Goal: Task Accomplishment & Management: Use online tool/utility

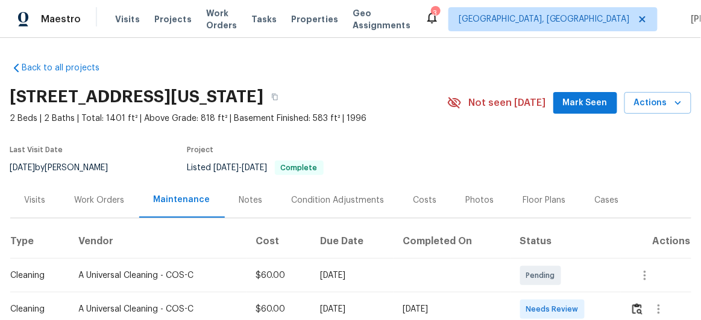
scroll to position [86, 0]
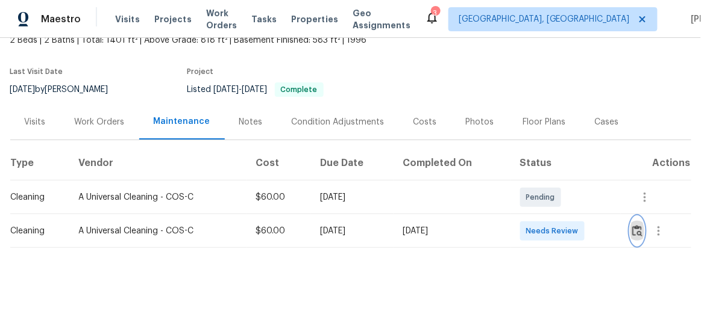
click at [637, 225] on img "button" at bounding box center [637, 230] width 10 height 11
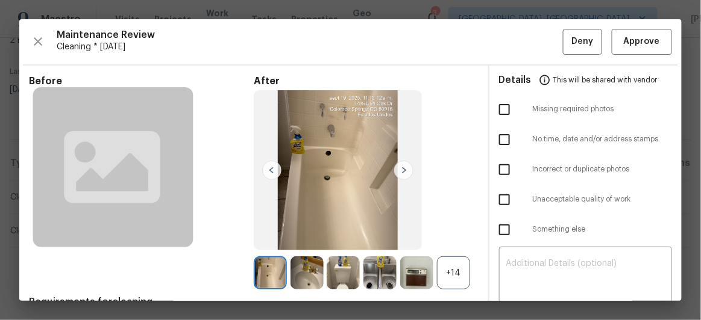
click at [499, 196] on input "checkbox" at bounding box center [504, 199] width 25 height 25
checkbox input "true"
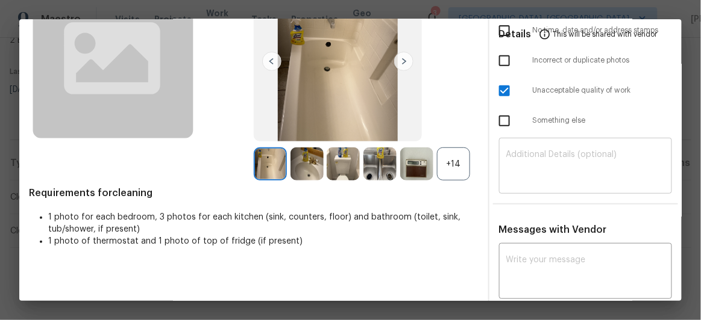
click at [515, 151] on textarea at bounding box center [585, 168] width 159 height 34
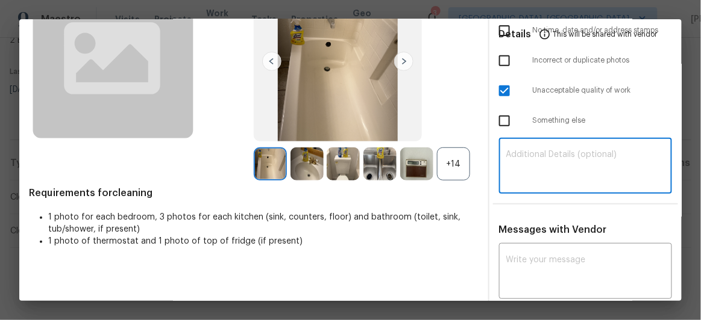
click at [574, 155] on textarea at bounding box center [585, 168] width 159 height 34
paste textarea "Maintenance Audit Team: Hello! Unfortunately, this Cleaning visit completed on …"
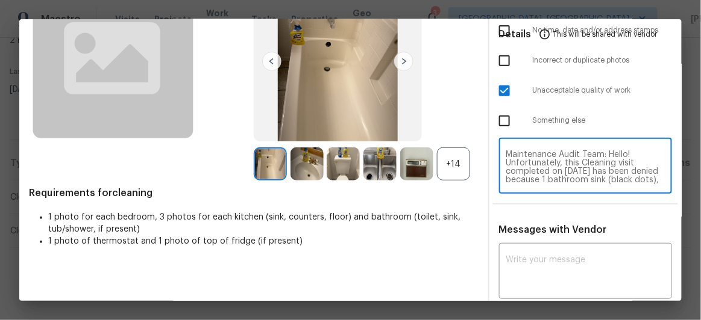
scroll to position [152, 0]
type textarea "Maintenance Audit Team: Hello! Unfortunately, this Cleaning visit completed on …"
click at [539, 256] on textarea at bounding box center [585, 273] width 159 height 34
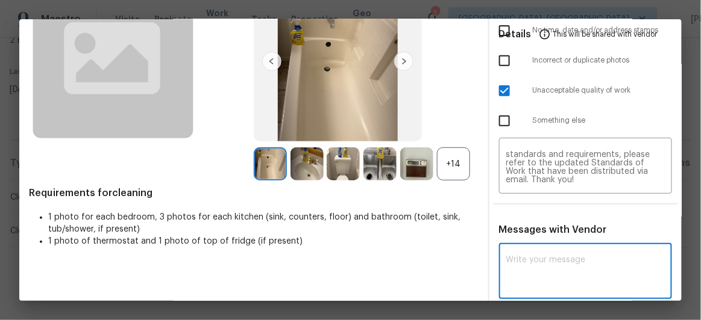
paste textarea "Maintenance Audit Team: Hello! Unfortunately, this Cleaning visit completed on …"
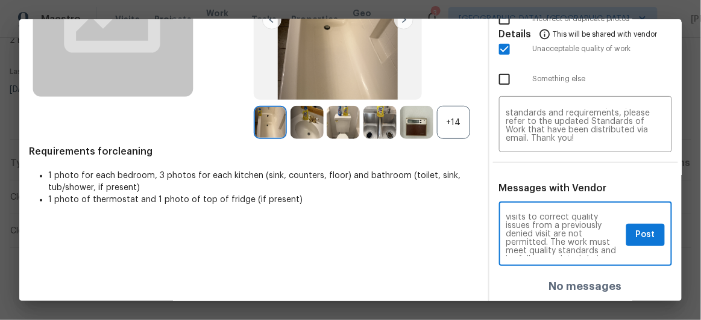
scroll to position [109, 0]
type textarea "Maintenance Audit Team: Hello! Unfortunately, this Cleaning visit completed on …"
click at [635, 230] on span "Post" at bounding box center [644, 235] width 19 height 15
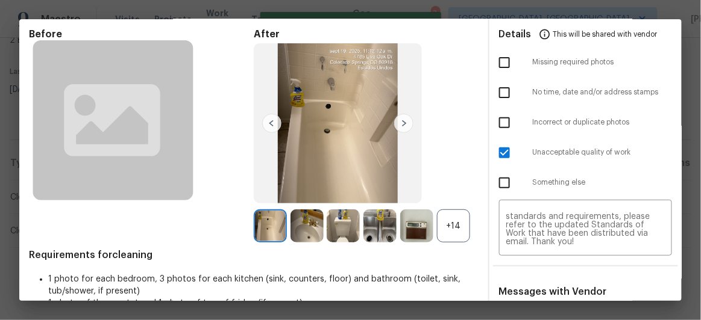
scroll to position [0, 0]
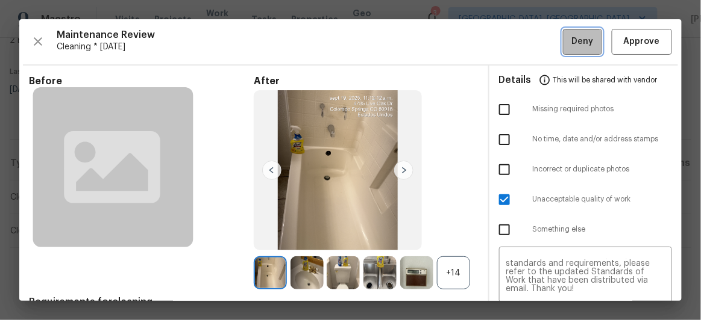
click at [578, 46] on span "Deny" at bounding box center [583, 41] width 22 height 15
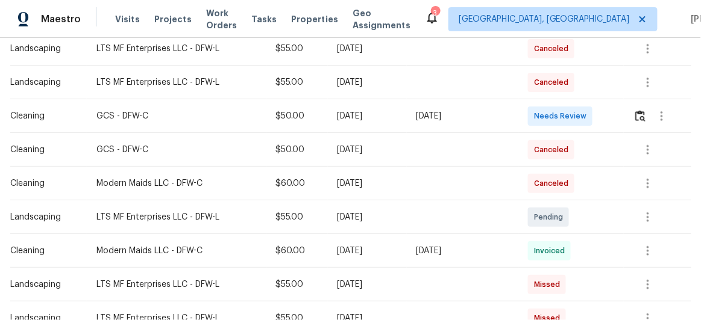
scroll to position [402, 0]
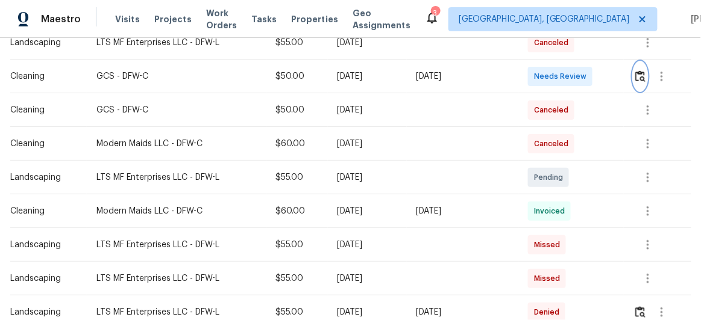
click at [638, 75] on img "button" at bounding box center [640, 75] width 10 height 11
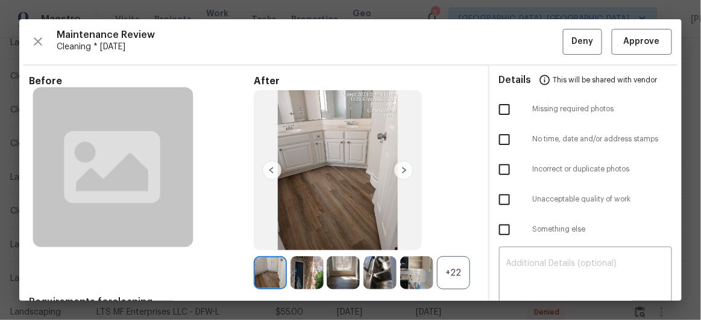
click at [496, 199] on input "checkbox" at bounding box center [504, 199] width 25 height 25
checkbox input "true"
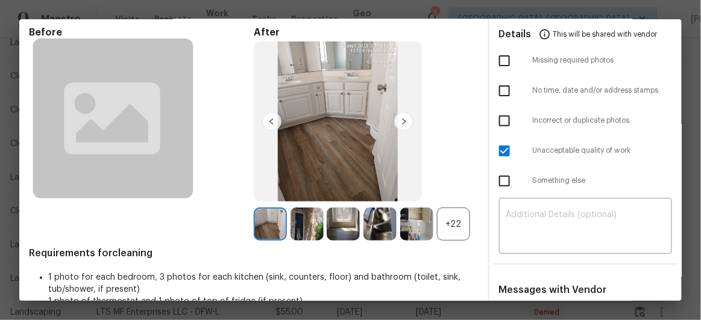
scroll to position [109, 0]
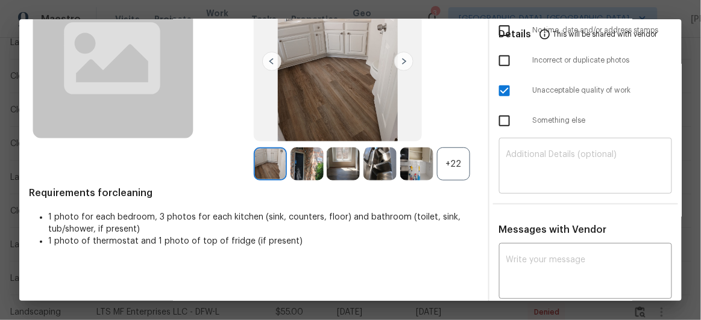
click at [514, 161] on textarea at bounding box center [585, 168] width 159 height 34
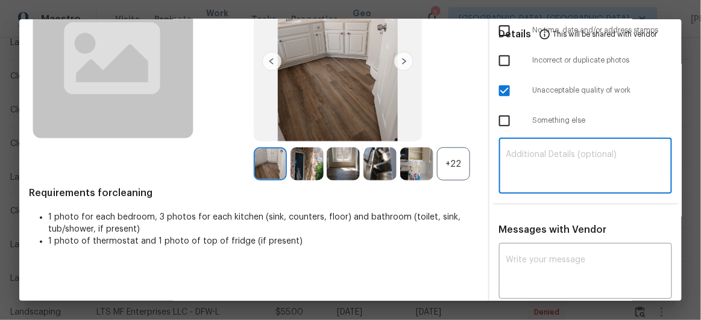
paste textarea "Maintenance Audit Team: Hello! Unfortunately, this Cleaning visit completed on …"
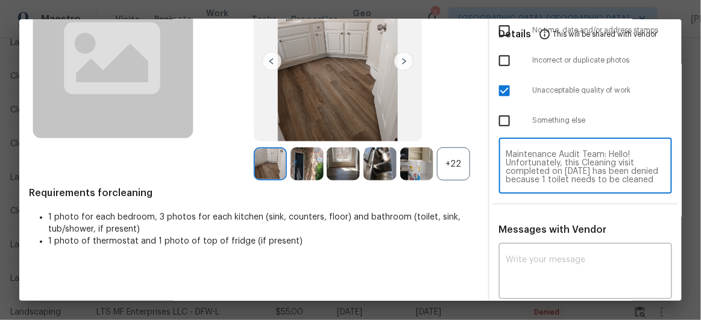
scroll to position [126, 0]
type textarea "Maintenance Audit Team: Hello! Unfortunately, this Cleaning visit completed on …"
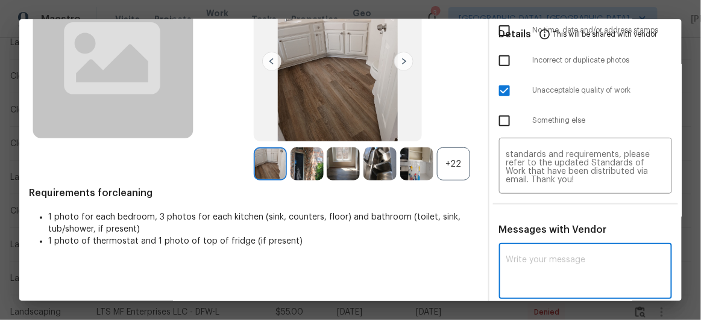
click at [558, 261] on textarea at bounding box center [585, 273] width 159 height 34
paste textarea "Maintenance Audit Team: Hello! Unfortunately, this Cleaning visit completed on …"
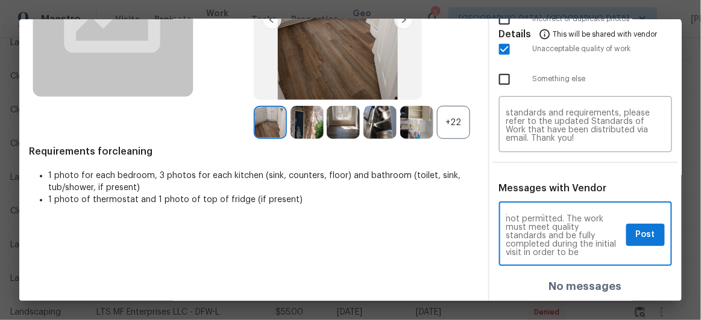
scroll to position [87, 0]
type textarea "Maintenance Audit Team: Hello! Unfortunately, this Cleaning visit completed on …"
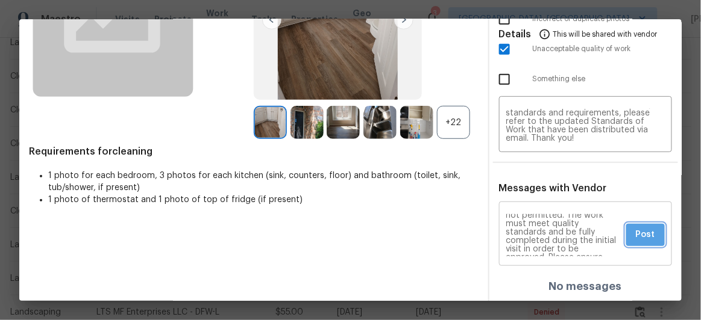
click at [635, 239] on span "Post" at bounding box center [644, 235] width 19 height 15
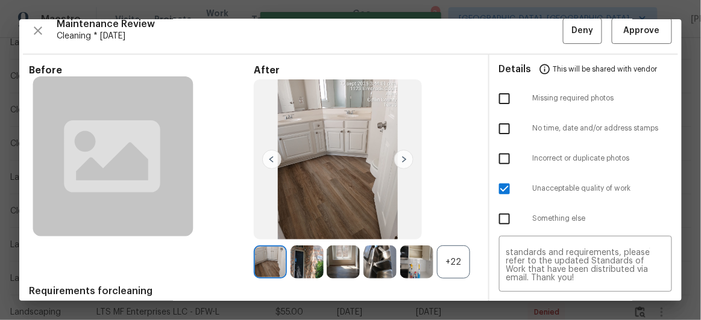
scroll to position [0, 0]
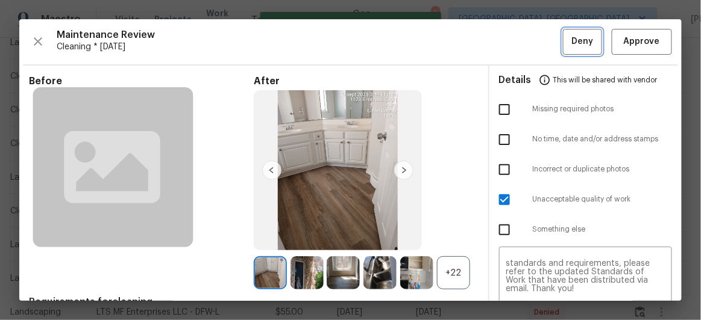
click at [572, 45] on span "Deny" at bounding box center [583, 41] width 22 height 15
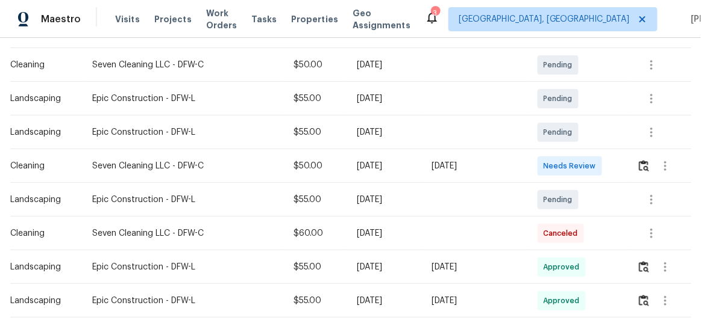
scroll to position [219, 0]
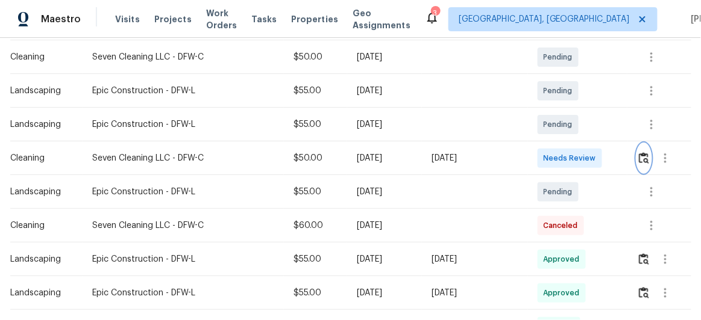
click at [638, 156] on img "button" at bounding box center [643, 157] width 10 height 11
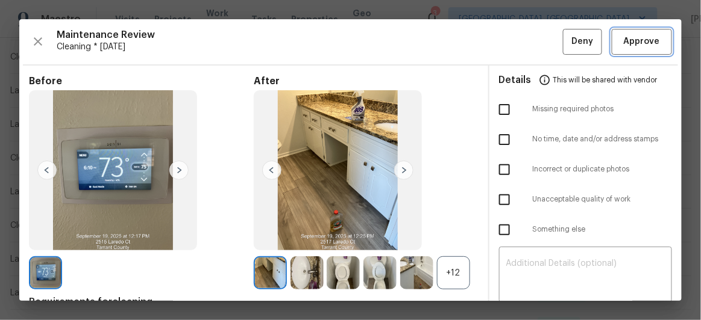
click at [623, 39] on span "Approve" at bounding box center [641, 41] width 36 height 15
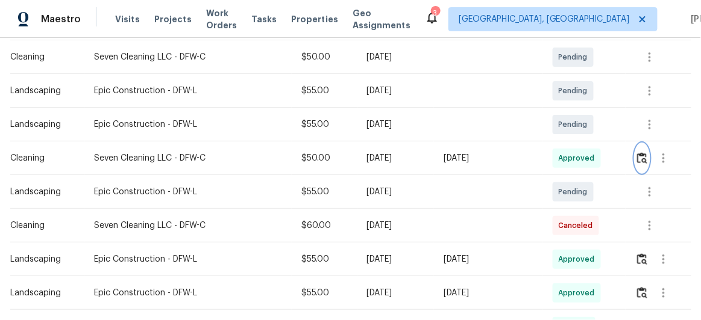
scroll to position [0, 0]
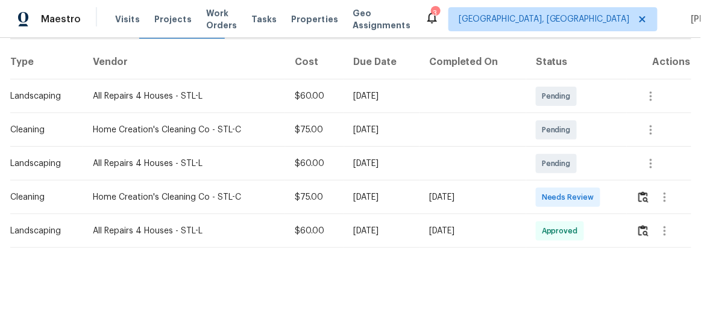
scroll to position [187, 0]
click at [636, 189] on button "button" at bounding box center [643, 197] width 14 height 29
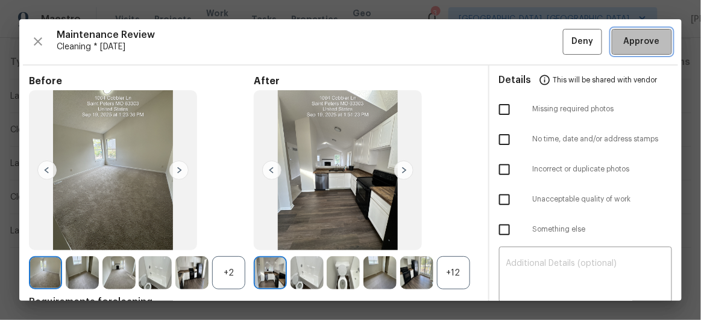
click at [646, 40] on span "Approve" at bounding box center [641, 41] width 36 height 15
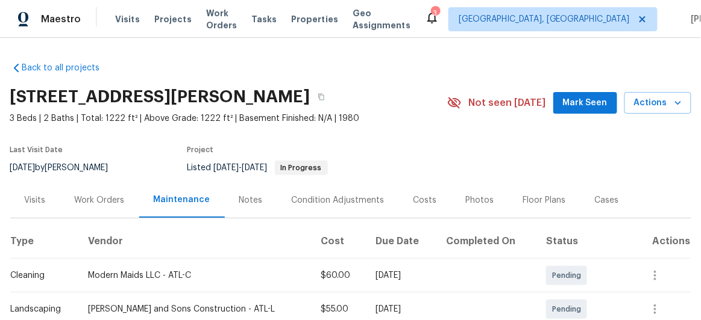
scroll to position [219, 0]
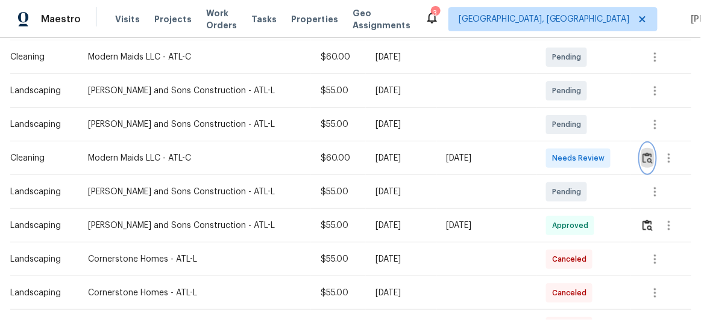
click at [642, 157] on img "button" at bounding box center [647, 157] width 10 height 11
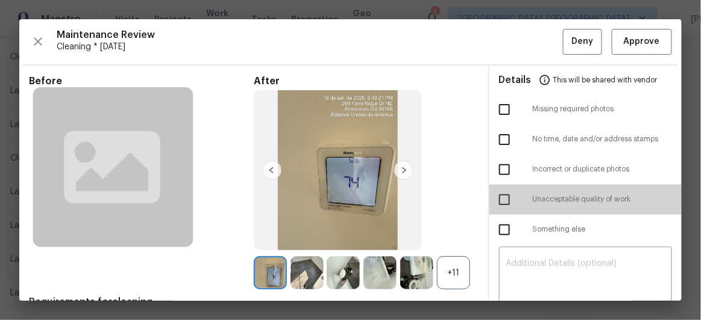
click at [495, 201] on input "checkbox" at bounding box center [504, 199] width 25 height 25
checkbox input "true"
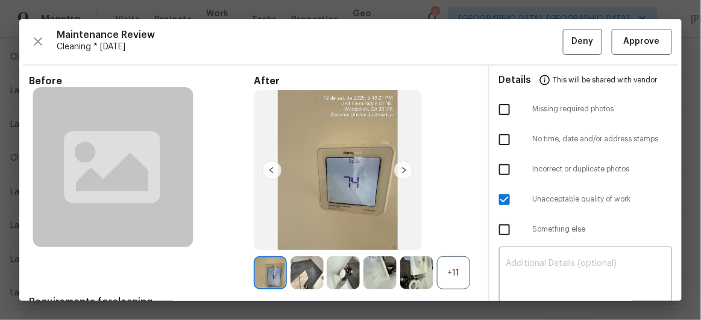
scroll to position [109, 0]
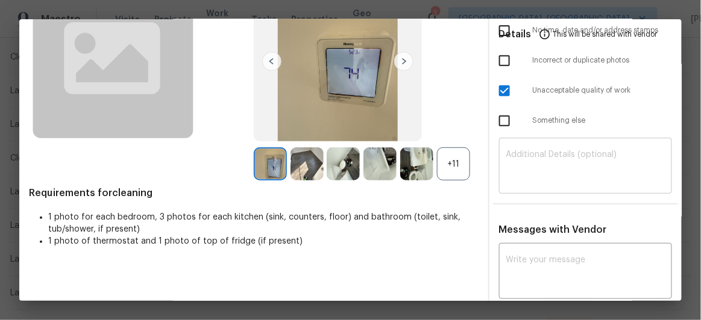
click at [556, 157] on textarea at bounding box center [585, 168] width 159 height 34
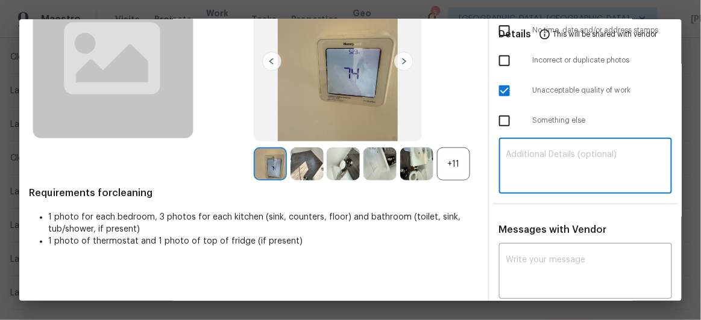
click at [533, 162] on textarea at bounding box center [585, 168] width 159 height 34
paste textarea "Maintenance Audit Team: Hello! Unfortunately, this Cleaning visit completed on …"
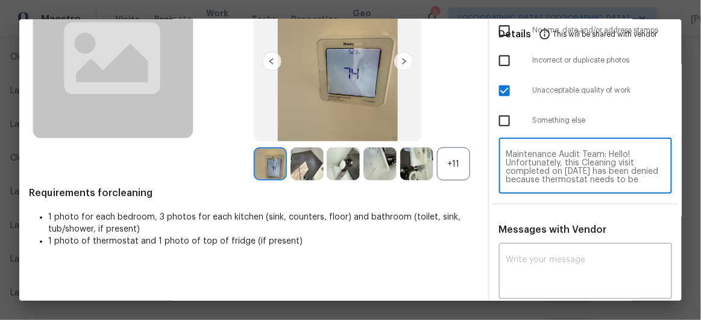
scroll to position [143, 0]
type textarea "Maintenance Audit Team: Hello! Unfortunately, this Cleaning visit completed on …"
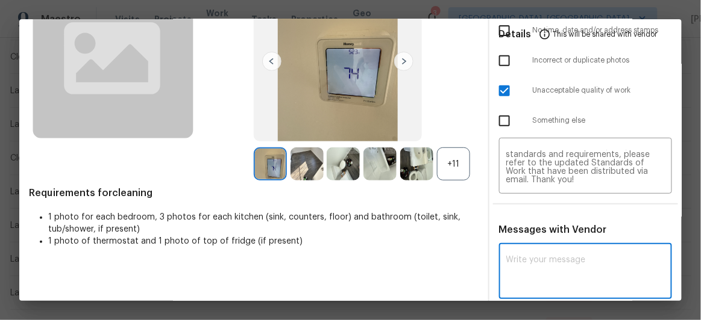
click at [509, 257] on textarea at bounding box center [585, 273] width 159 height 34
paste textarea "Maintenance Audit Team: Hello! Unfortunately, this Cleaning visit completed on …"
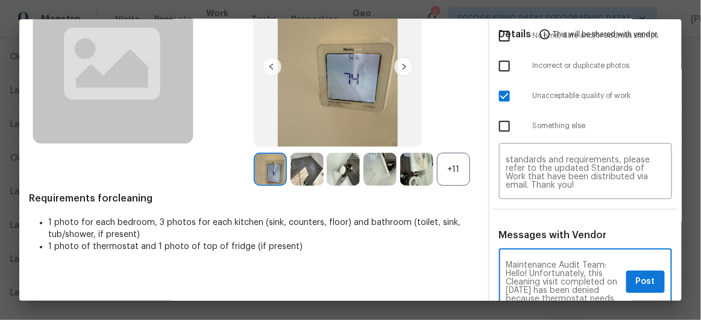
scroll to position [219, 0]
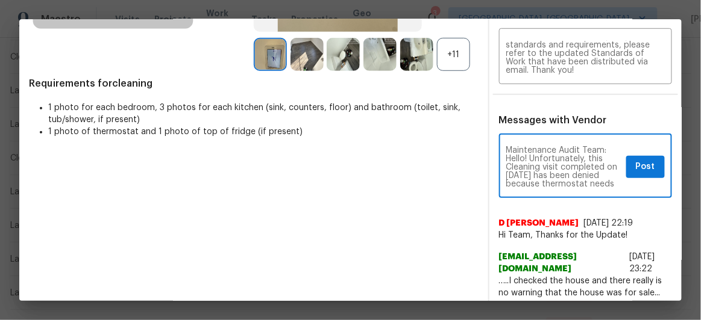
type textarea "Maintenance Audit Team: Hello! Unfortunately, this Cleaning visit completed on …"
click at [635, 166] on span "Post" at bounding box center [644, 167] width 19 height 15
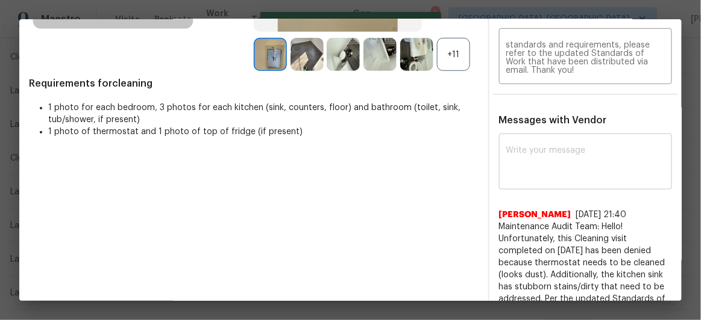
scroll to position [0, 0]
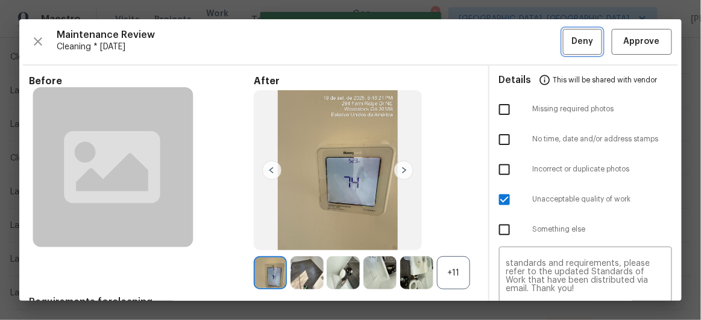
click at [575, 45] on span "Deny" at bounding box center [583, 41] width 22 height 15
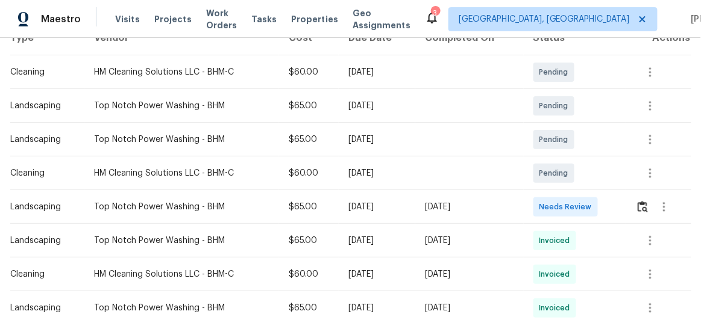
scroll to position [219, 0]
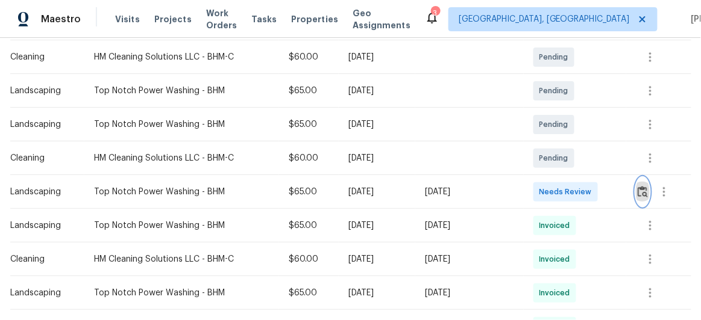
click at [639, 189] on img "button" at bounding box center [642, 191] width 10 height 11
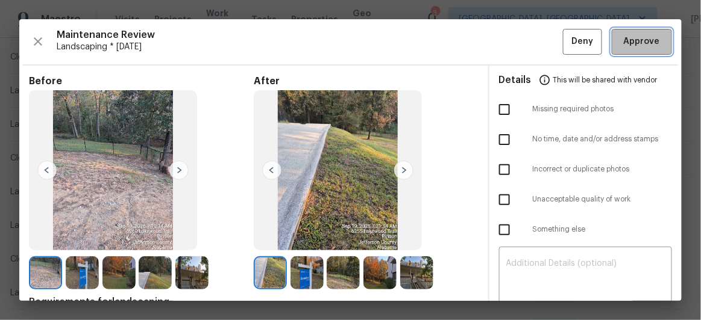
click at [640, 52] on button "Approve" at bounding box center [641, 42] width 60 height 26
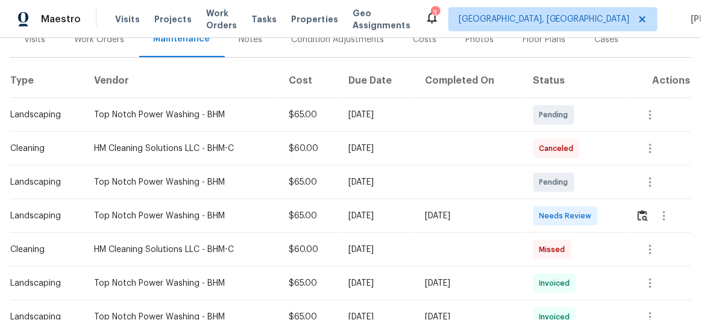
scroll to position [164, 0]
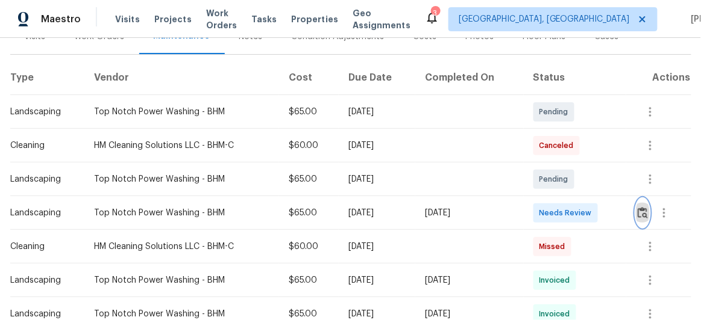
click at [643, 217] on img "button" at bounding box center [642, 212] width 10 height 11
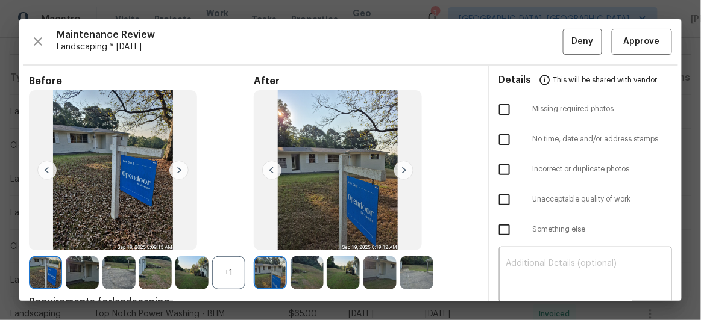
click at [402, 167] on img at bounding box center [403, 170] width 19 height 19
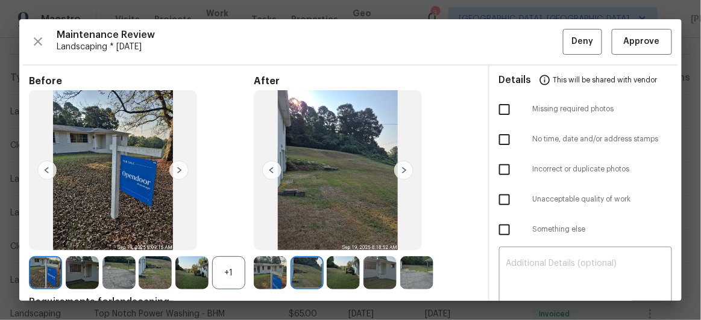
click at [402, 167] on img at bounding box center [403, 170] width 19 height 19
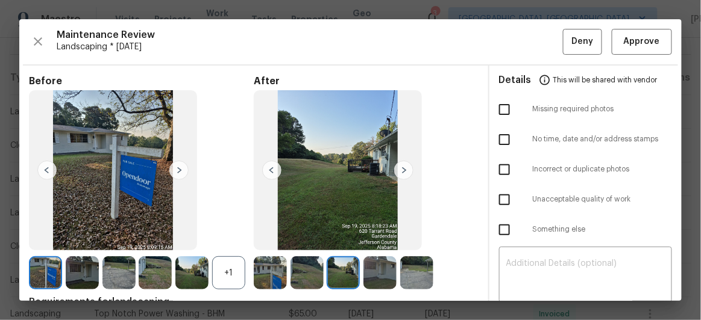
click at [402, 167] on img at bounding box center [403, 170] width 19 height 19
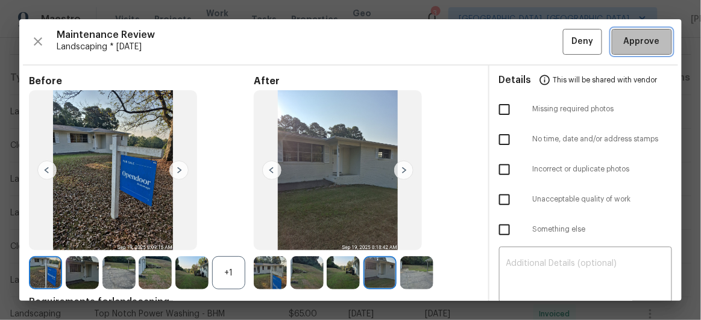
click at [633, 37] on span "Approve" at bounding box center [641, 41] width 36 height 15
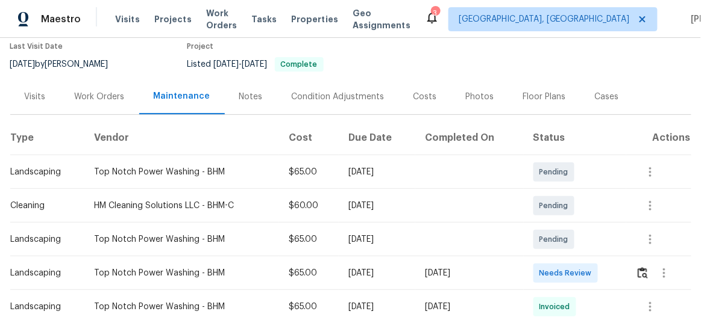
scroll to position [219, 0]
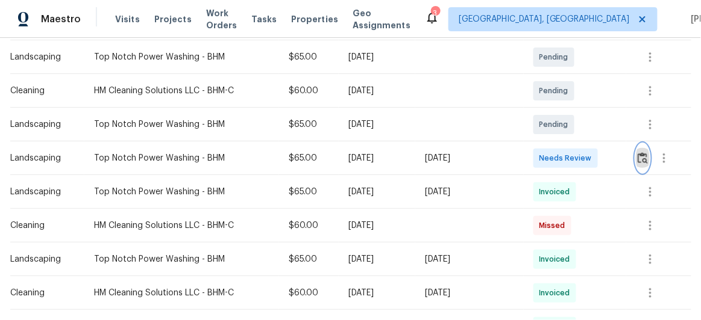
click at [643, 160] on img "button" at bounding box center [642, 157] width 10 height 11
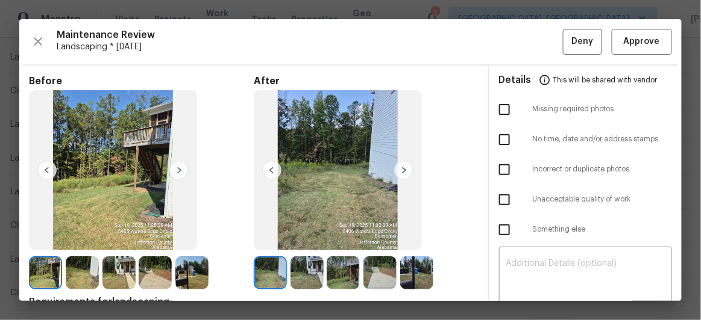
click at [403, 170] on img at bounding box center [403, 170] width 19 height 19
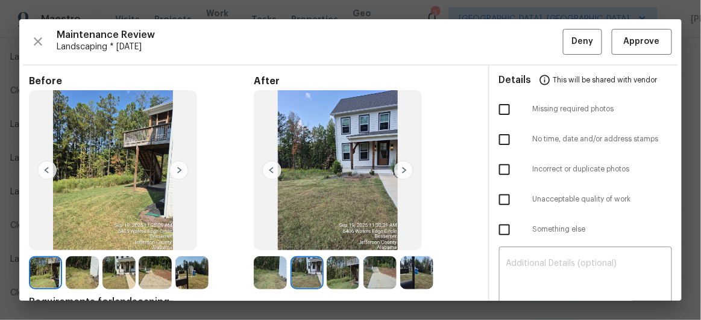
click at [269, 169] on img at bounding box center [271, 170] width 19 height 19
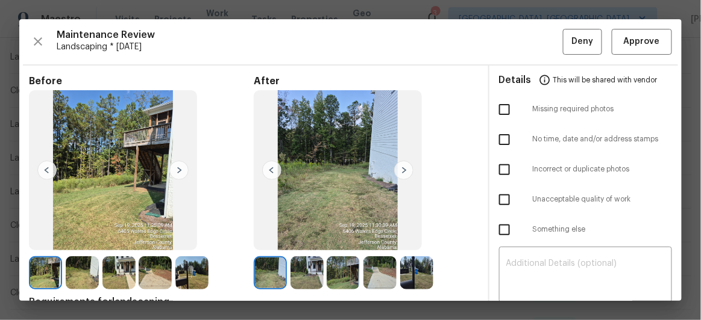
click at [396, 172] on img at bounding box center [403, 170] width 19 height 19
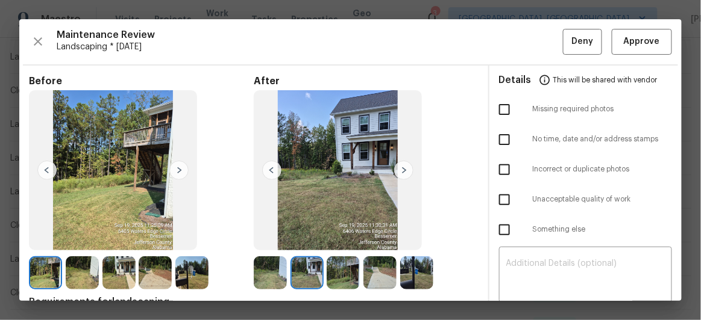
click at [274, 169] on img at bounding box center [271, 170] width 19 height 19
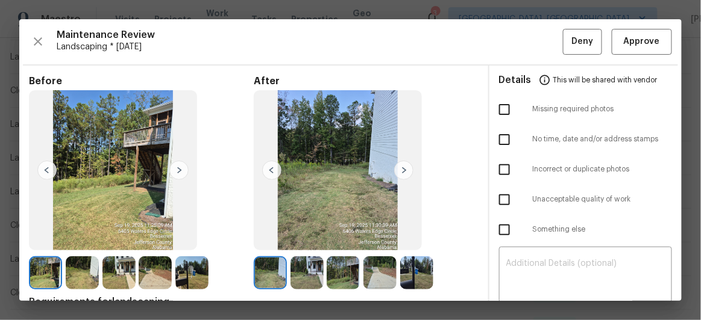
click at [274, 169] on img at bounding box center [271, 170] width 19 height 19
click at [401, 168] on img at bounding box center [403, 170] width 19 height 19
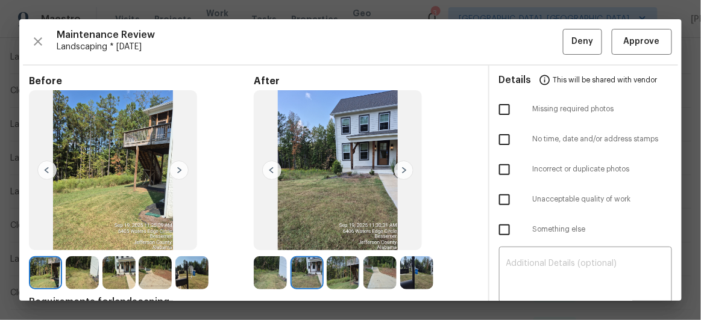
click at [401, 168] on img at bounding box center [403, 170] width 19 height 19
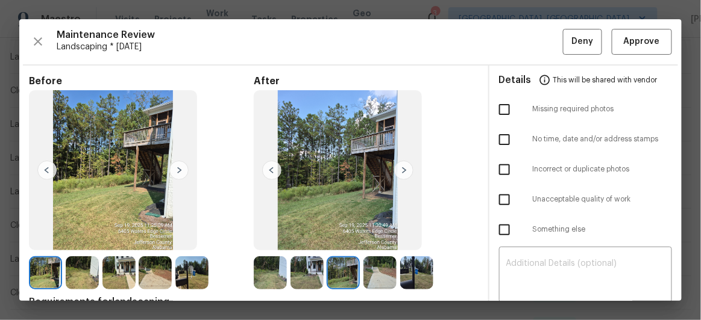
click at [401, 168] on img at bounding box center [403, 170] width 19 height 19
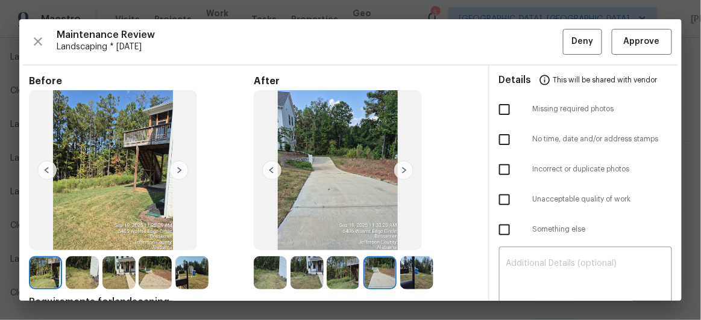
click at [401, 168] on img at bounding box center [403, 170] width 19 height 19
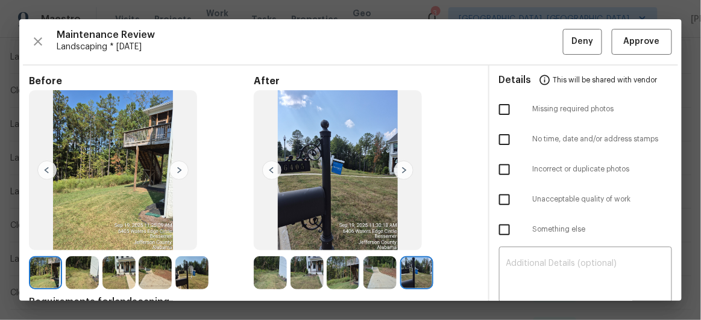
click at [401, 168] on img at bounding box center [403, 170] width 19 height 19
click at [648, 38] on span "Approve" at bounding box center [641, 41] width 36 height 15
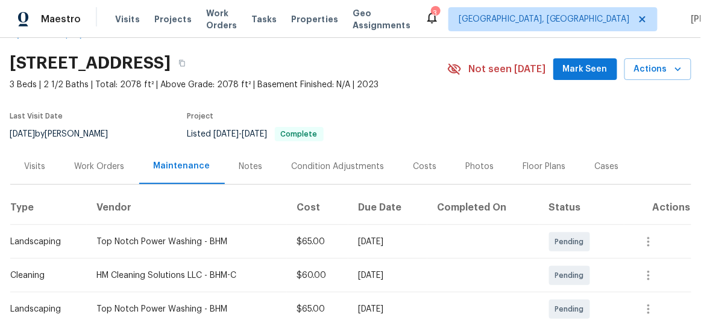
scroll to position [0, 0]
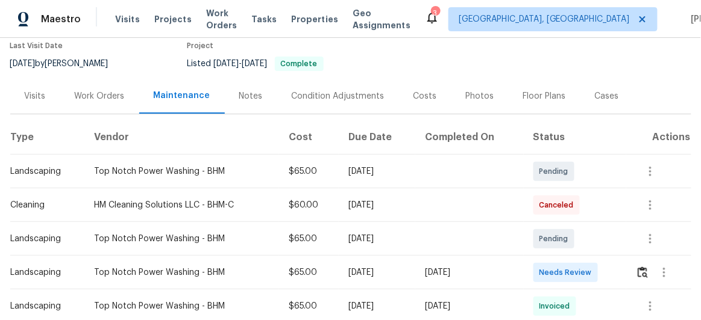
scroll to position [109, 0]
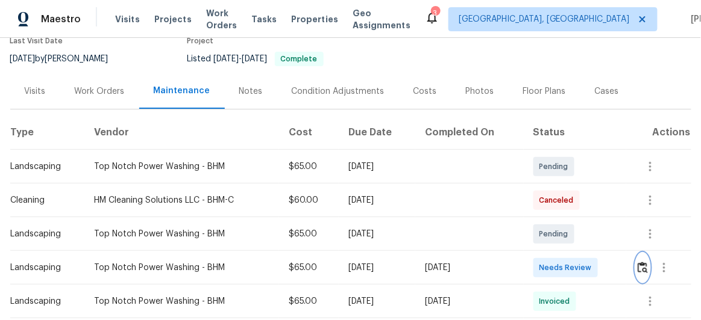
click at [640, 269] on img "button" at bounding box center [642, 267] width 10 height 11
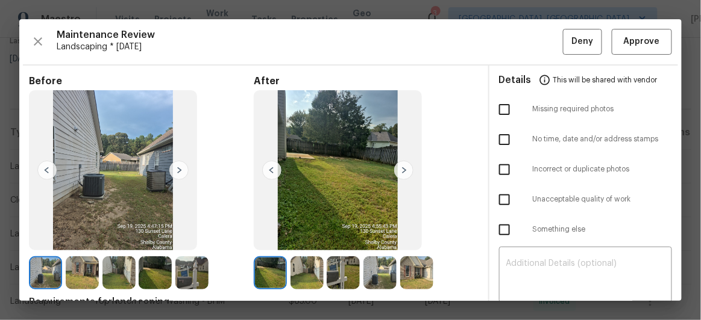
click at [398, 168] on img at bounding box center [403, 170] width 19 height 19
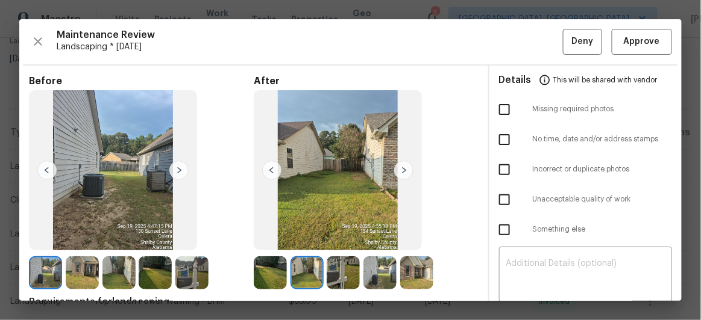
click at [398, 168] on img at bounding box center [403, 170] width 19 height 19
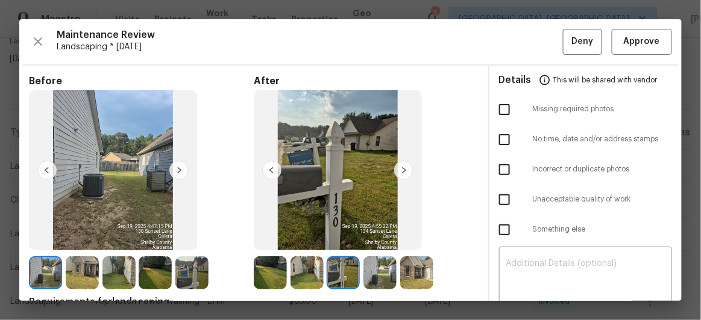
click at [398, 168] on img at bounding box center [403, 170] width 19 height 19
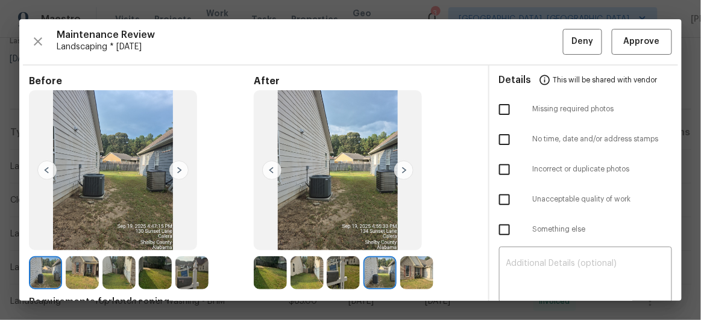
click at [398, 168] on img at bounding box center [403, 170] width 19 height 19
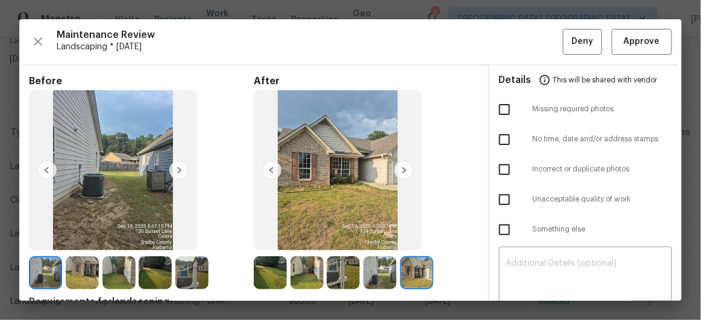
click at [402, 167] on img at bounding box center [403, 170] width 19 height 19
click at [272, 170] on img at bounding box center [271, 170] width 19 height 19
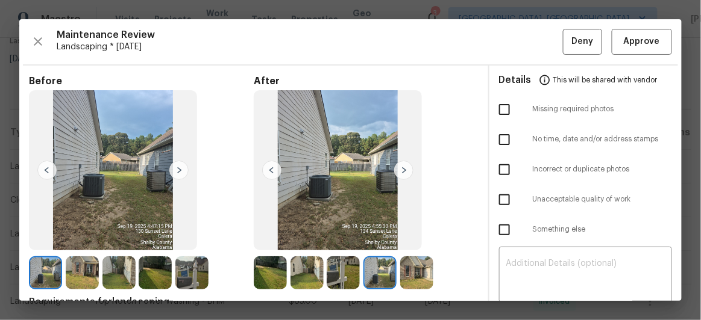
click at [272, 170] on img at bounding box center [271, 170] width 19 height 19
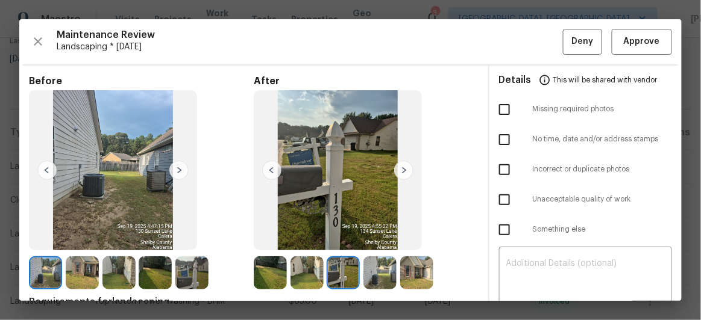
click at [272, 170] on img at bounding box center [271, 170] width 19 height 19
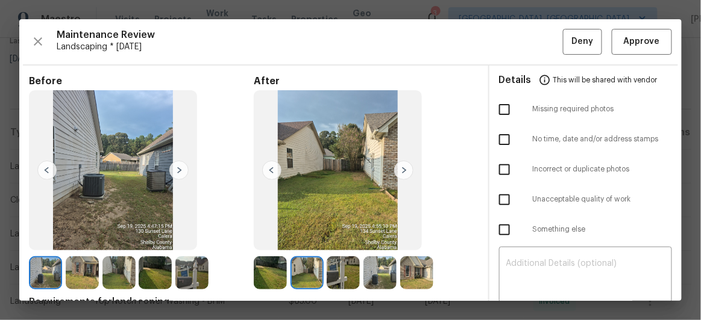
click at [272, 170] on img at bounding box center [271, 170] width 19 height 19
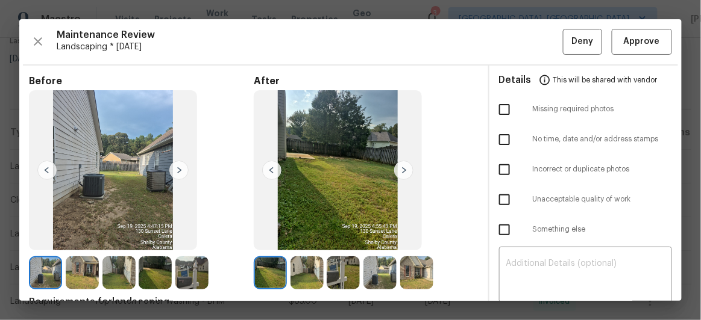
click at [48, 167] on img at bounding box center [46, 170] width 19 height 19
click at [176, 170] on img at bounding box center [178, 170] width 19 height 19
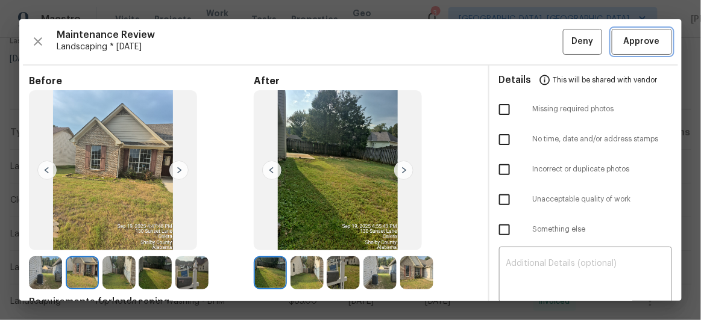
click at [644, 44] on span "Approve" at bounding box center [641, 41] width 36 height 15
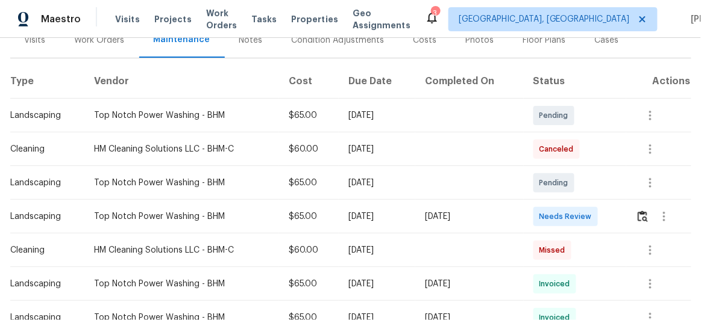
scroll to position [164, 0]
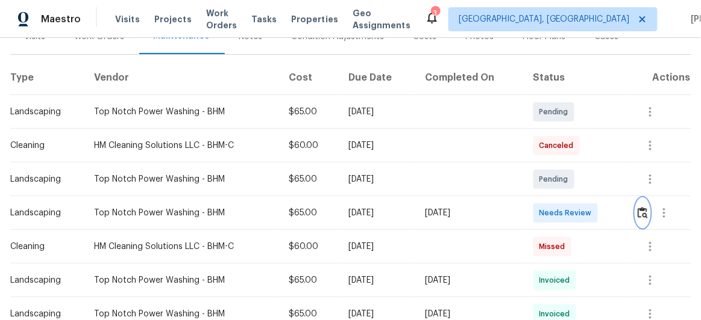
click at [640, 210] on img "button" at bounding box center [642, 212] width 10 height 11
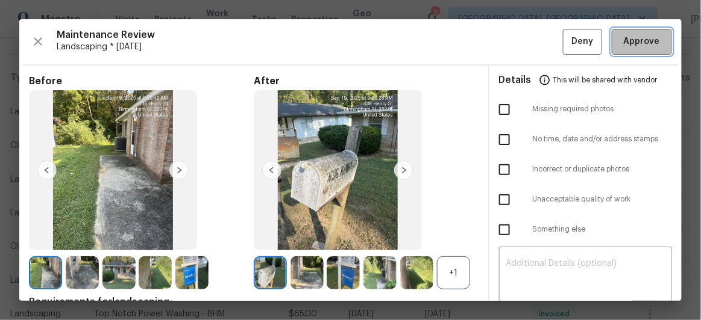
click at [623, 46] on span "Approve" at bounding box center [641, 41] width 36 height 15
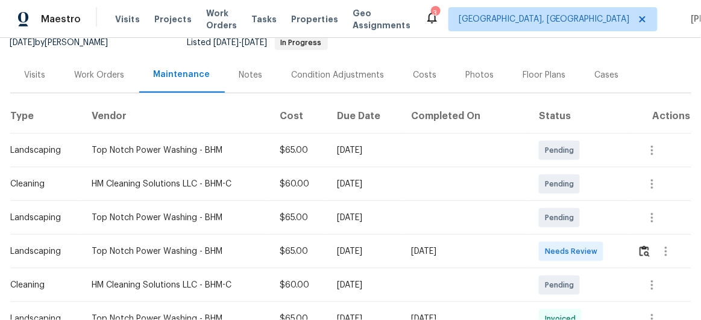
scroll to position [164, 0]
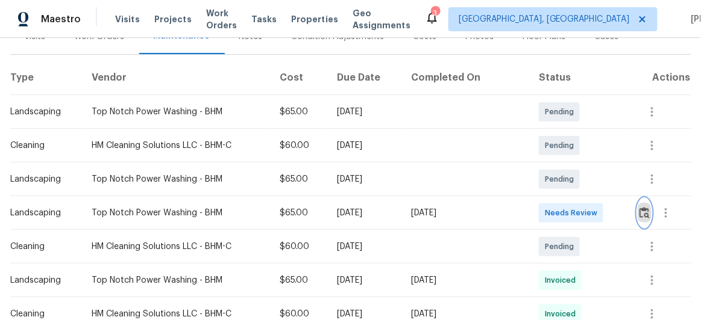
click at [640, 213] on img "button" at bounding box center [644, 212] width 10 height 11
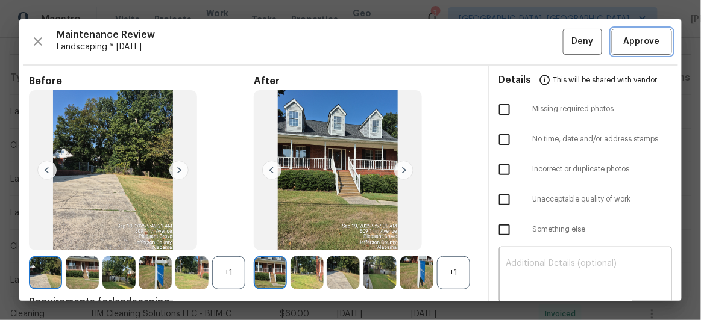
click at [632, 52] on button "Approve" at bounding box center [641, 42] width 60 height 26
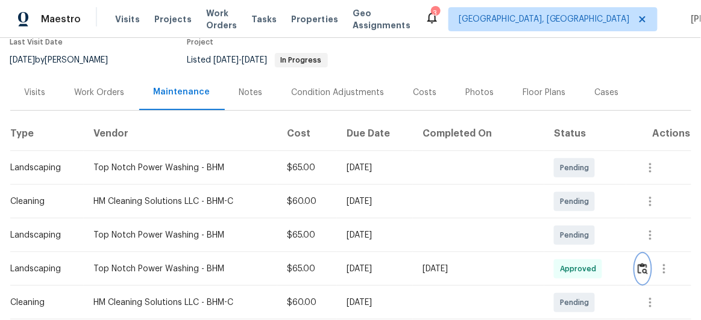
scroll to position [0, 0]
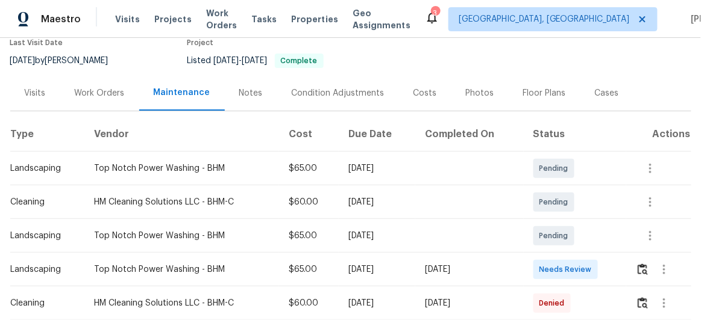
scroll to position [109, 0]
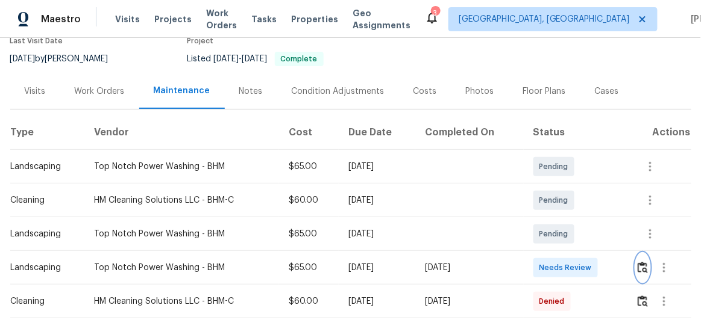
click at [645, 263] on img "button" at bounding box center [642, 267] width 10 height 11
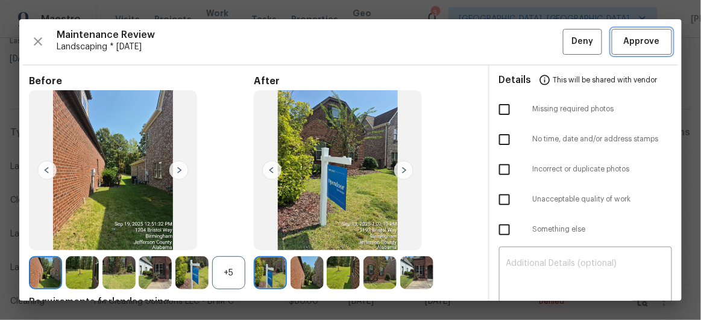
click at [651, 44] on span "Approve" at bounding box center [641, 41] width 41 height 15
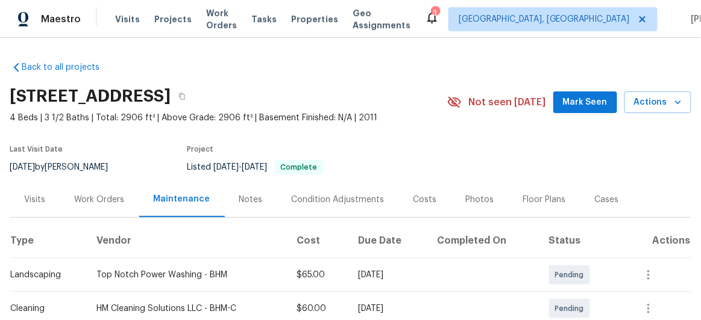
scroll to position [0, 0]
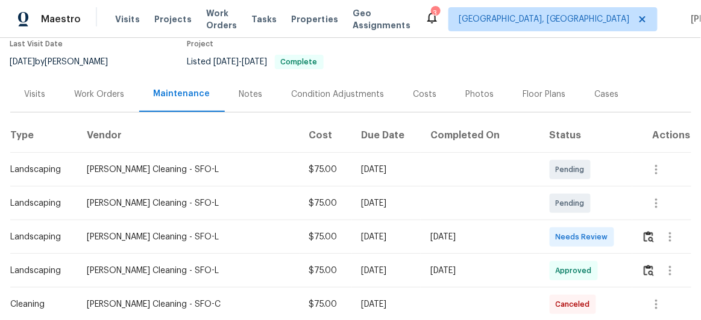
scroll to position [109, 0]
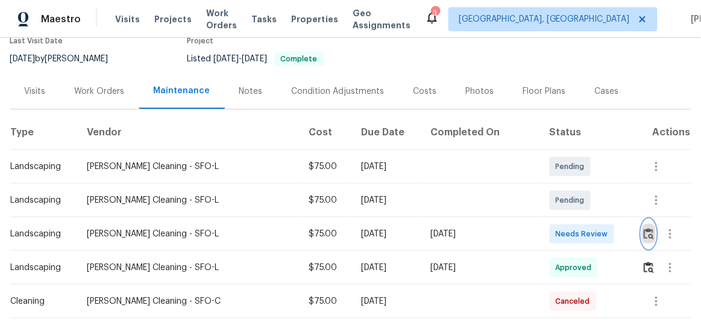
click at [643, 230] on img "button" at bounding box center [648, 233] width 10 height 11
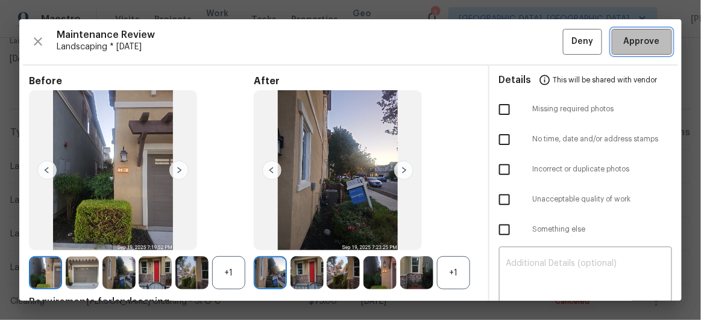
click at [623, 44] on span "Approve" at bounding box center [641, 41] width 36 height 15
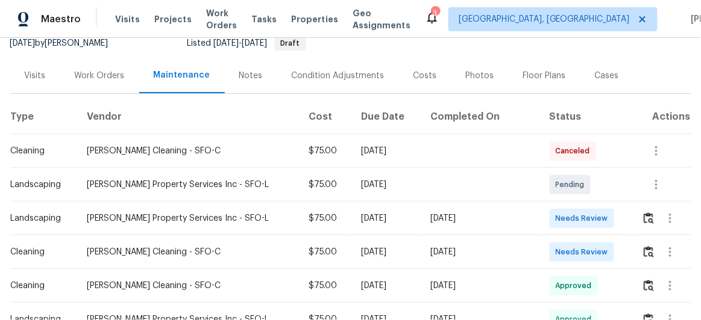
scroll to position [164, 0]
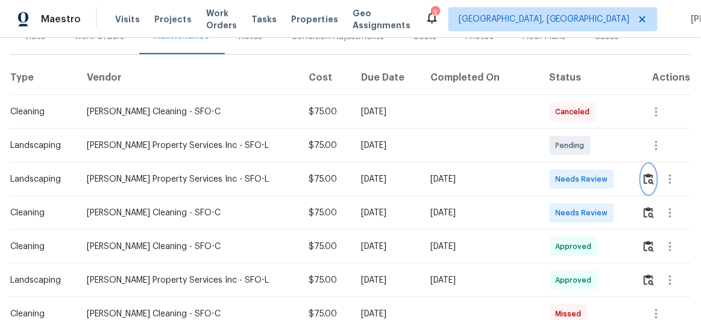
click at [643, 175] on img "button" at bounding box center [648, 178] width 10 height 11
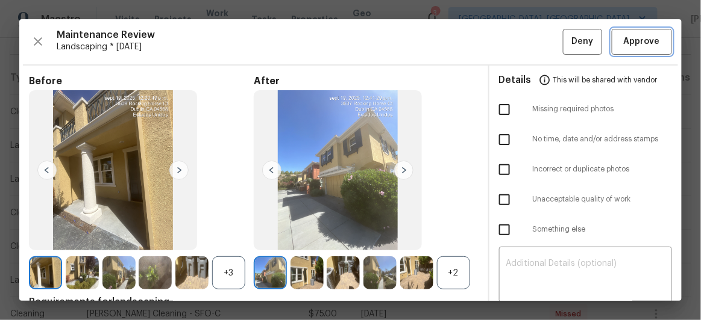
click at [637, 41] on span "Approve" at bounding box center [641, 41] width 36 height 15
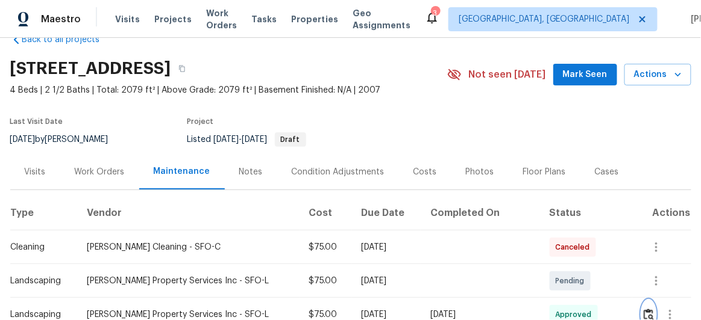
scroll to position [0, 0]
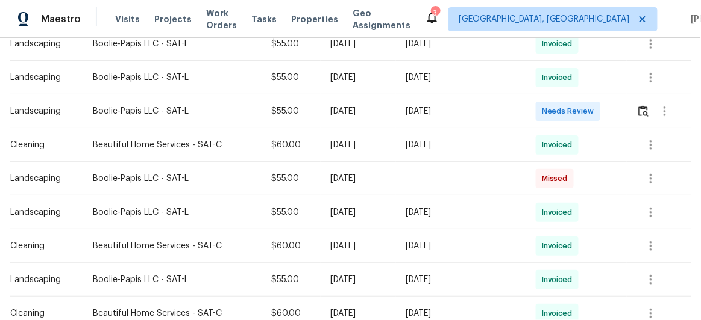
scroll to position [438, 0]
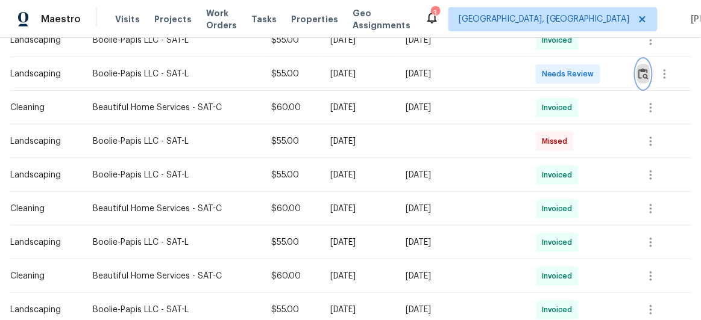
click at [640, 72] on img "button" at bounding box center [643, 73] width 10 height 11
click at [638, 73] on img "button" at bounding box center [643, 73] width 10 height 11
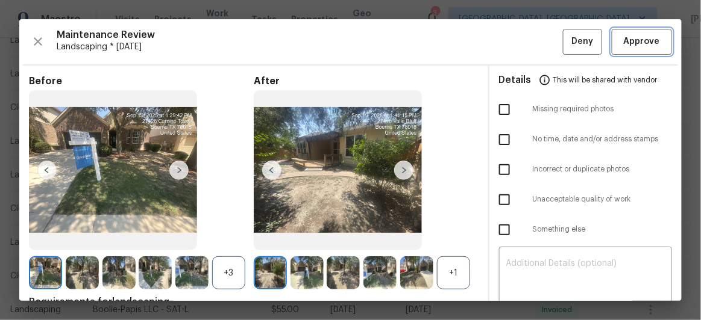
click at [631, 51] on button "Approve" at bounding box center [641, 42] width 60 height 26
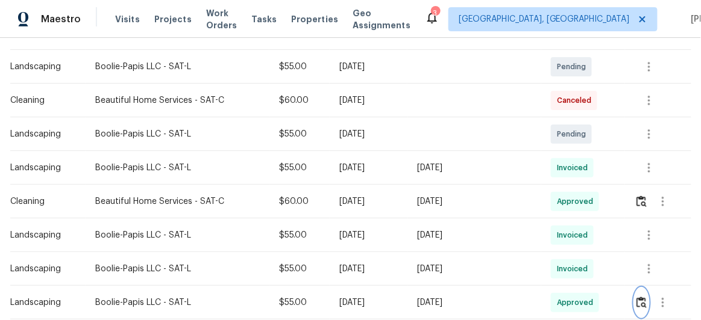
scroll to position [164, 0]
